Goal: Find contact information: Find contact information

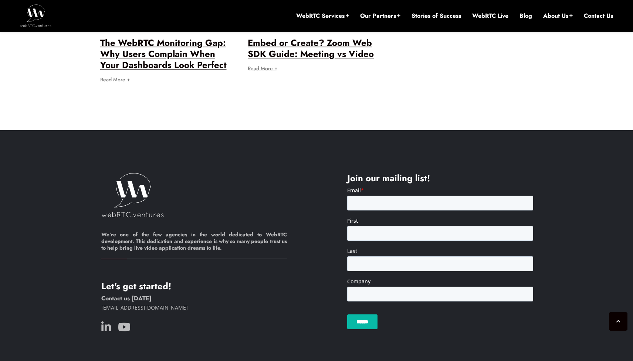
scroll to position [2137, 0]
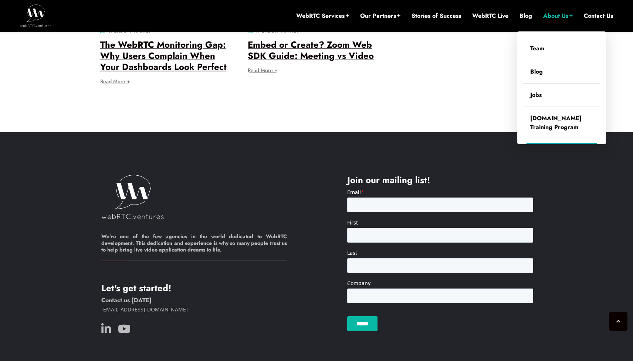
click at [558, 12] on link "About Us" at bounding box center [558, 16] width 30 height 8
click at [537, 49] on link "Team" at bounding box center [562, 48] width 78 height 23
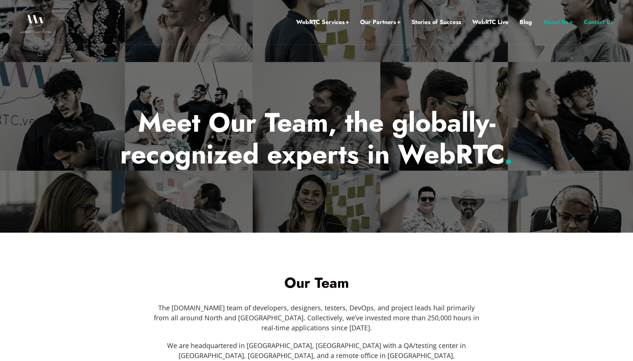
click at [603, 22] on link "Contact Us" at bounding box center [598, 22] width 29 height 10
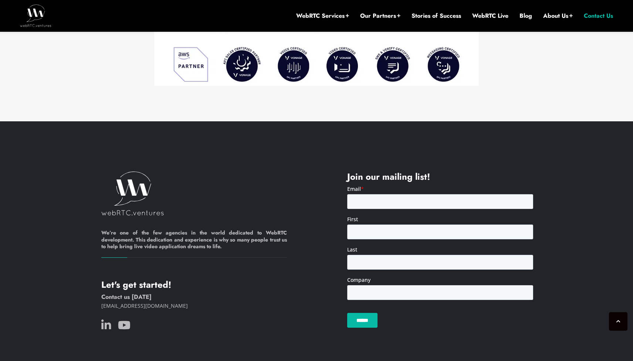
scroll to position [614, 0]
